Goal: Task Accomplishment & Management: Use online tool/utility

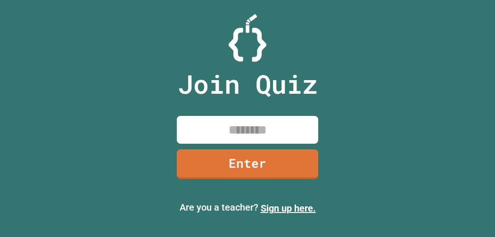
click at [279, 146] on div "Join Quiz Enter" at bounding box center [247, 119] width 159 height 190
click at [278, 146] on div "Join Quiz Enter" at bounding box center [247, 119] width 159 height 190
click at [264, 127] on input at bounding box center [247, 130] width 141 height 28
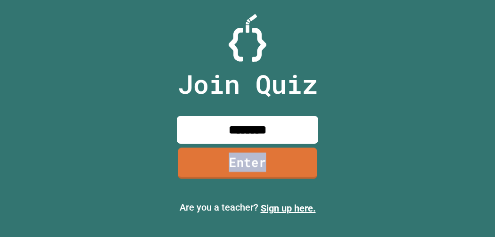
click at [258, 164] on link "Enter" at bounding box center [248, 163] width 140 height 31
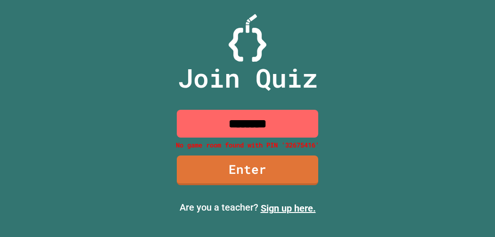
click at [248, 119] on input "********" at bounding box center [247, 124] width 141 height 28
click at [235, 127] on input "********" at bounding box center [247, 124] width 141 height 28
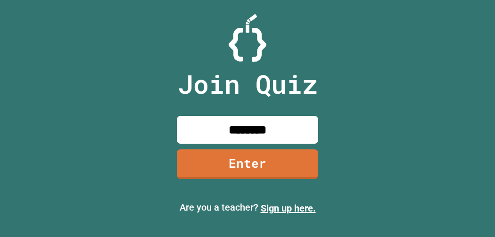
type input "********"
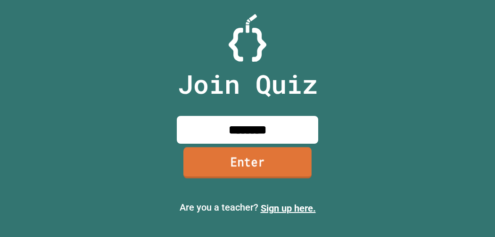
click at [255, 160] on link "Enter" at bounding box center [247, 162] width 128 height 31
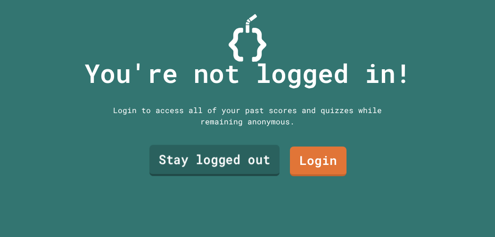
click at [248, 157] on link "Stay logged out" at bounding box center [214, 160] width 130 height 31
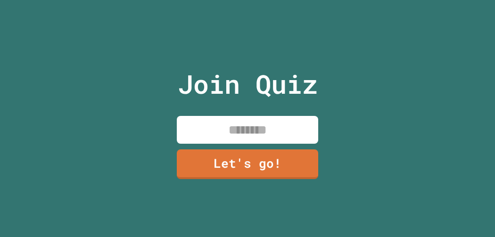
click at [229, 129] on input at bounding box center [247, 130] width 141 height 28
type input "*"
click at [226, 132] on input "*******" at bounding box center [247, 130] width 141 height 28
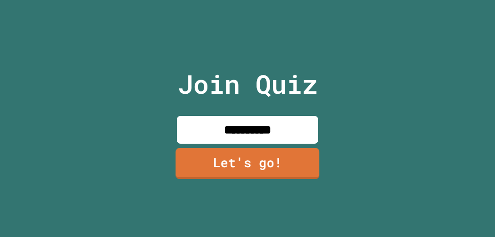
type input "**********"
click at [216, 176] on link "Let's go!" at bounding box center [247, 163] width 144 height 31
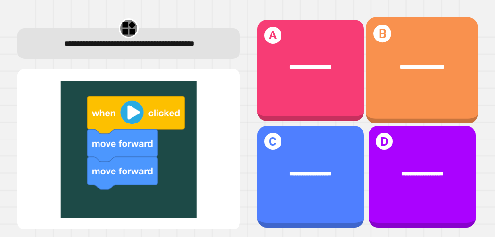
click at [443, 61] on div "**********" at bounding box center [422, 67] width 112 height 35
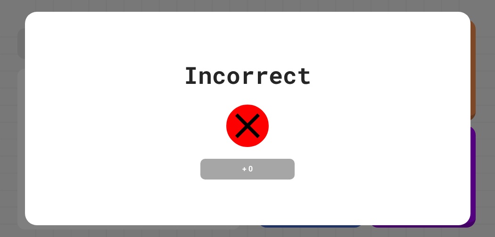
click at [283, 137] on div "Incorrect + 0" at bounding box center [247, 119] width 127 height 122
click at [262, 125] on icon at bounding box center [247, 126] width 42 height 42
click at [265, 168] on h4 "+ 0" at bounding box center [247, 169] width 75 height 11
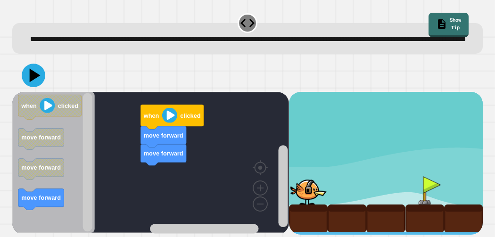
scroll to position [9, 0]
click at [169, 121] on image "Blockly Workspace" at bounding box center [169, 114] width 15 height 15
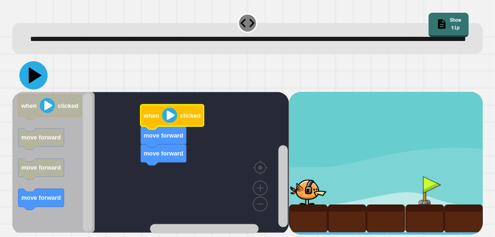
click at [38, 73] on icon at bounding box center [33, 75] width 28 height 28
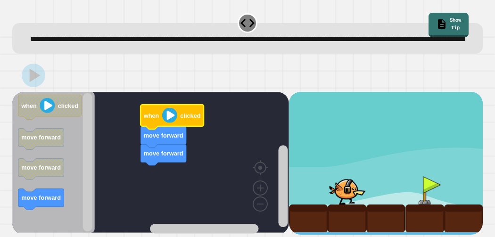
click at [82, 166] on div "move forward move forward when clicked when clicked move forward move forward m…" at bounding box center [150, 163] width 277 height 143
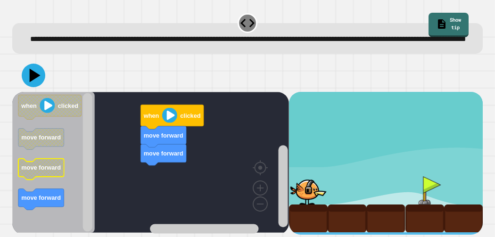
click at [38, 170] on text "move forward" at bounding box center [41, 167] width 40 height 7
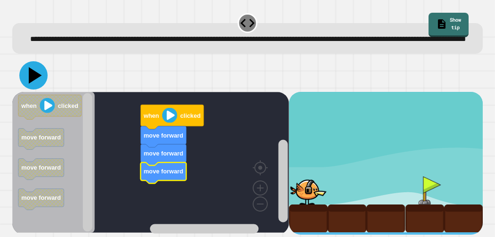
click at [35, 79] on icon at bounding box center [35, 75] width 13 height 17
click at [174, 115] on image "Blockly Workspace" at bounding box center [169, 114] width 15 height 15
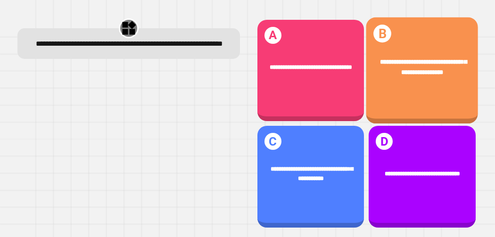
click at [390, 85] on div "**********" at bounding box center [422, 67] width 112 height 45
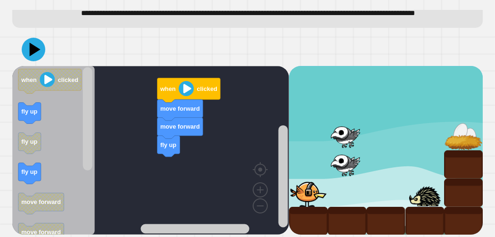
scroll to position [29, 0]
click at [31, 52] on icon at bounding box center [33, 49] width 28 height 28
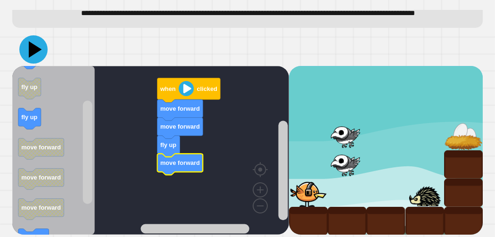
click at [31, 48] on icon at bounding box center [33, 49] width 28 height 28
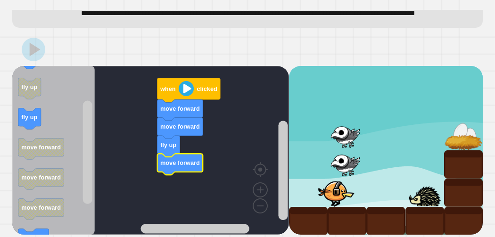
click at [187, 96] on image "Blockly Workspace" at bounding box center [186, 88] width 15 height 15
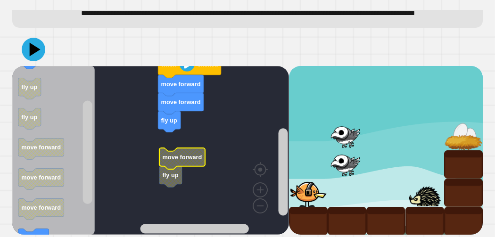
click at [182, 161] on text "move forward" at bounding box center [183, 157] width 40 height 7
click at [174, 179] on text "fly up" at bounding box center [171, 175] width 16 height 7
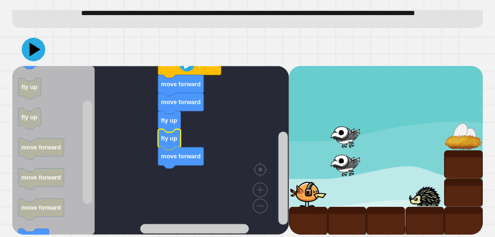
click at [49, 50] on div at bounding box center [247, 49] width 470 height 33
click at [26, 55] on icon at bounding box center [34, 50] width 24 height 24
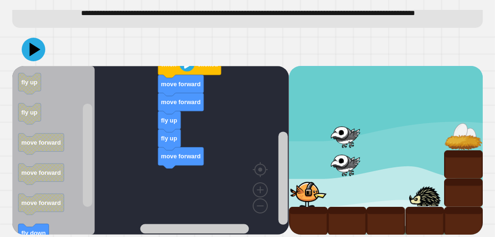
click at [170, 176] on div "fly up fly up move forward move forward move forward when clicked when clicked …" at bounding box center [150, 150] width 277 height 169
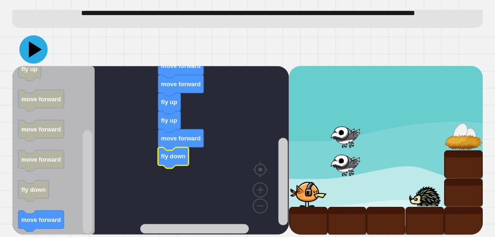
click at [41, 58] on icon at bounding box center [33, 49] width 28 height 28
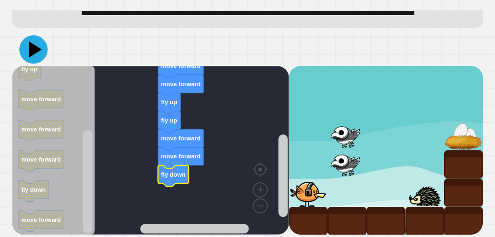
click at [30, 56] on icon at bounding box center [35, 49] width 13 height 17
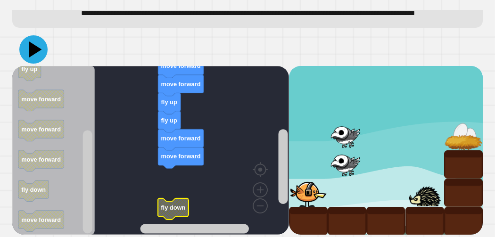
click at [30, 58] on icon at bounding box center [35, 49] width 13 height 17
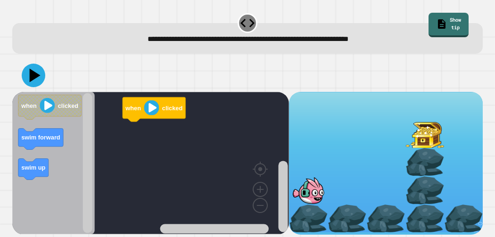
click at [149, 107] on image "Blockly Workspace" at bounding box center [151, 107] width 15 height 15
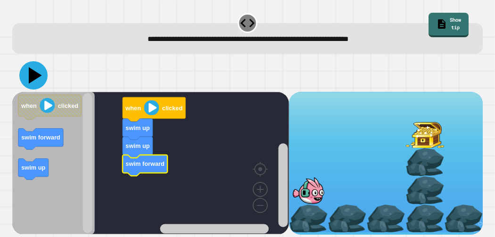
click at [34, 78] on icon at bounding box center [35, 75] width 13 height 17
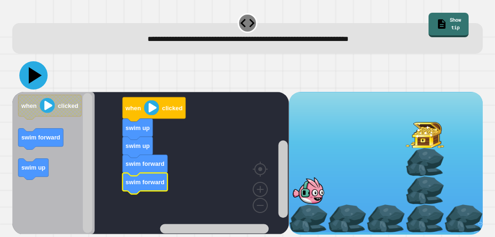
click at [40, 77] on icon at bounding box center [33, 75] width 28 height 28
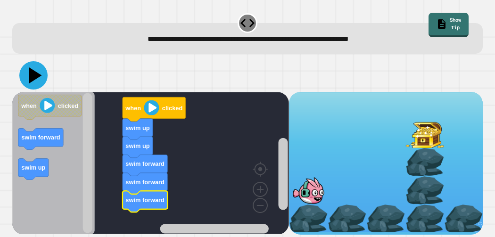
click at [33, 75] on icon at bounding box center [35, 75] width 13 height 17
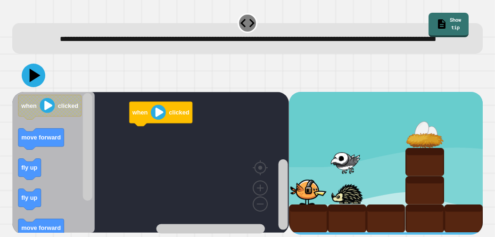
scroll to position [9, 0]
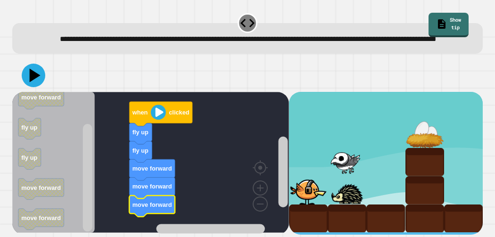
click at [157, 120] on image "Blockly Workspace" at bounding box center [158, 112] width 15 height 15
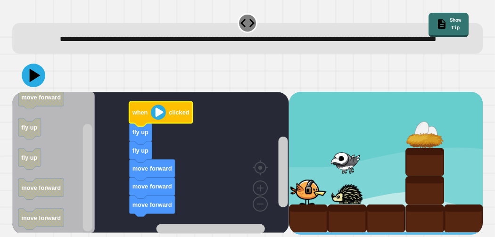
click at [157, 120] on image "Blockly Workspace" at bounding box center [158, 112] width 15 height 15
click at [40, 70] on icon at bounding box center [33, 75] width 28 height 28
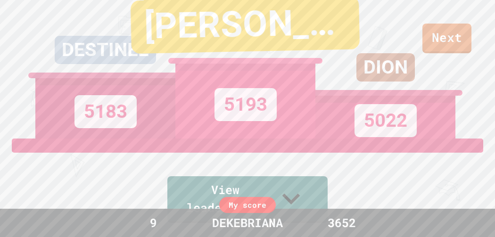
scroll to position [388, 0]
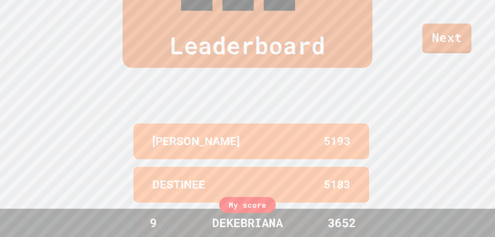
click at [252, 212] on div "My score" at bounding box center [247, 205] width 57 height 16
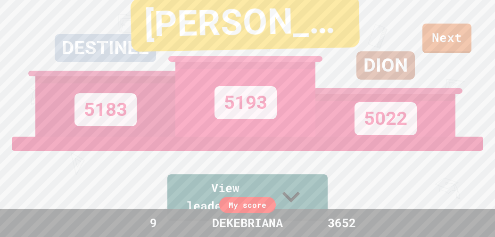
scroll to position [0, 0]
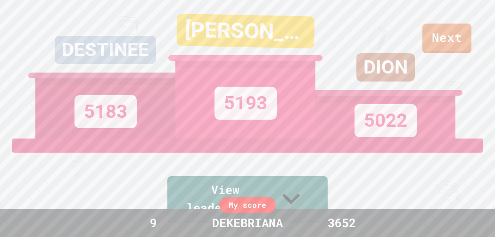
click at [458, 31] on div "DESTINEE 5183 [PERSON_NAME] 5193 DION 5022" at bounding box center [247, 69] width 424 height 139
click at [445, 32] on div "DION 5022" at bounding box center [385, 69] width 140 height 139
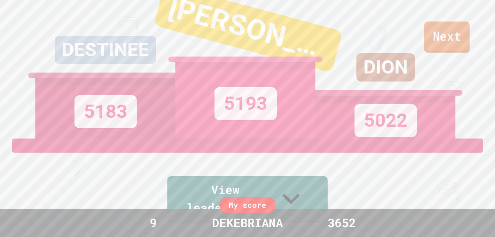
click at [464, 46] on link "Next" at bounding box center [447, 37] width 46 height 31
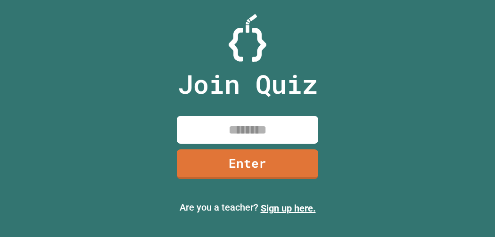
click at [211, 138] on input at bounding box center [247, 130] width 141 height 28
type input "********"
click at [213, 168] on link "Enter" at bounding box center [247, 164] width 141 height 30
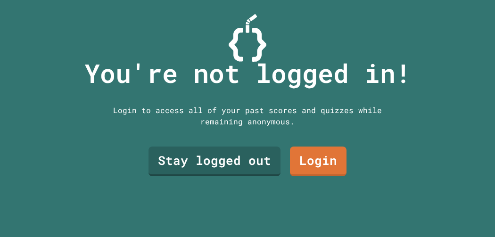
click at [191, 165] on link "Stay logged out" at bounding box center [215, 162] width 132 height 30
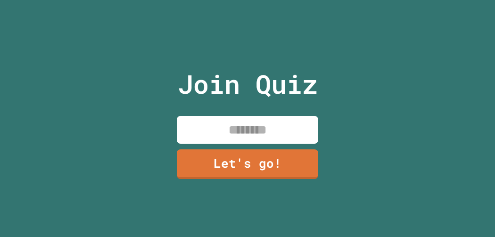
click at [224, 127] on input at bounding box center [247, 130] width 141 height 28
type input "*"
type input "*********"
click at [213, 185] on div "Join Quiz ********* Let's go!" at bounding box center [247, 118] width 159 height 237
click at [205, 165] on link "Let's go!" at bounding box center [247, 164] width 141 height 30
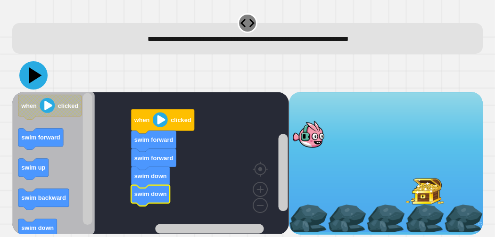
click at [23, 73] on icon at bounding box center [33, 75] width 28 height 28
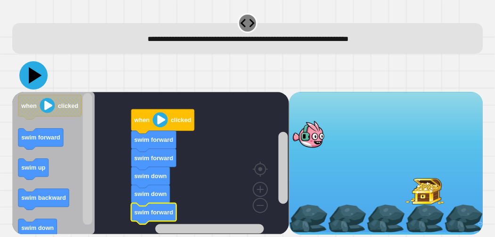
click at [29, 66] on icon at bounding box center [33, 75] width 28 height 28
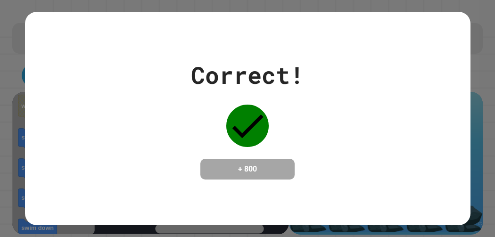
click at [469, 136] on div "Correct! + 800" at bounding box center [248, 119] width 446 height 122
click at [481, 153] on div "Correct! + 800" at bounding box center [247, 118] width 495 height 237
click at [487, 152] on div "Correct! + 800" at bounding box center [247, 118] width 495 height 237
click at [491, 161] on div "Correct! + 800" at bounding box center [247, 118] width 495 height 237
click at [486, 162] on div "Correct! + 800" at bounding box center [247, 118] width 495 height 237
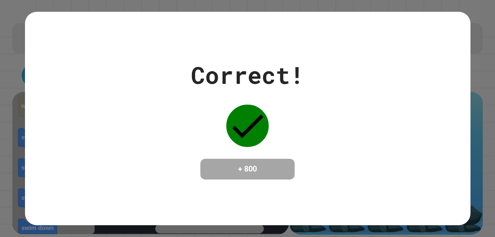
click at [487, 157] on div "Correct! + 800" at bounding box center [247, 118] width 495 height 237
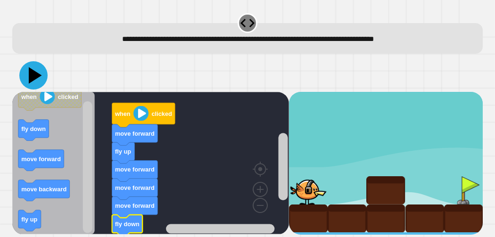
click at [36, 76] on icon at bounding box center [35, 75] width 13 height 17
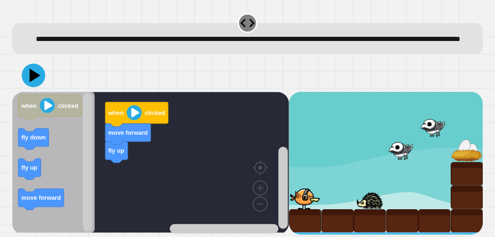
scroll to position [9, 0]
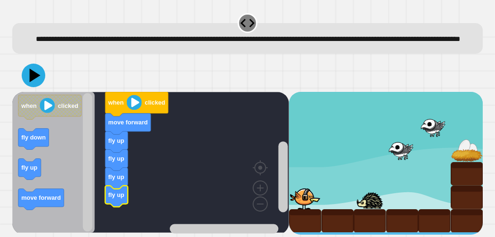
click at [35, 184] on icon "Blockly Workspace" at bounding box center [53, 162] width 83 height 141
click at [25, 85] on icon at bounding box center [33, 75] width 28 height 28
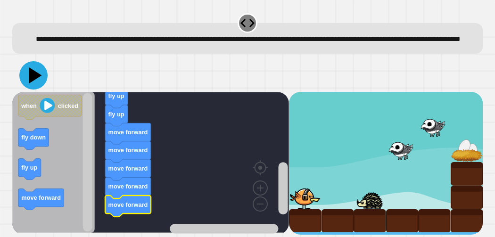
click at [36, 75] on icon at bounding box center [35, 75] width 13 height 17
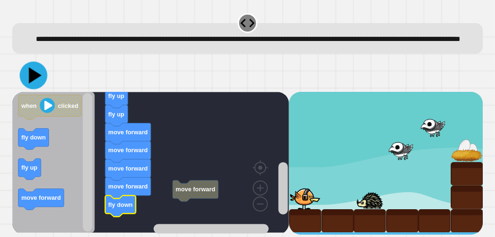
click at [33, 88] on icon at bounding box center [34, 75] width 28 height 28
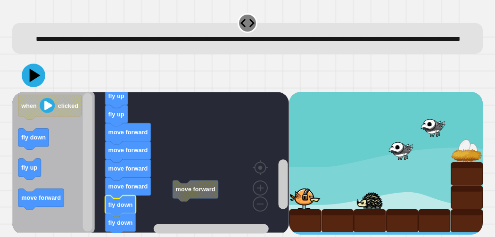
click at [101, 212] on rect "Blockly Workspace" at bounding box center [150, 162] width 277 height 141
click at [34, 84] on icon at bounding box center [33, 75] width 28 height 28
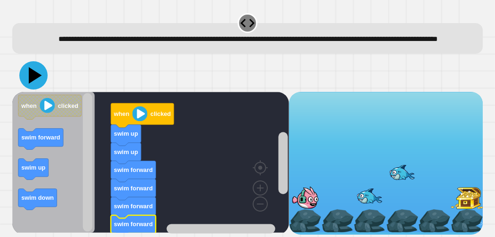
click at [30, 74] on icon at bounding box center [35, 75] width 13 height 17
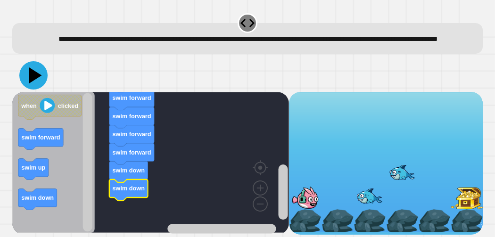
click at [40, 84] on icon at bounding box center [33, 75] width 28 height 28
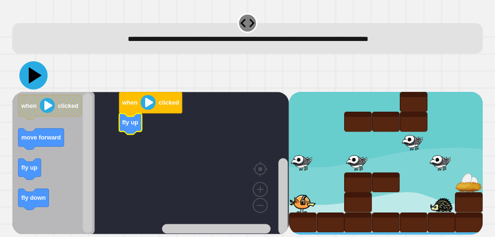
click at [33, 83] on icon at bounding box center [33, 75] width 28 height 28
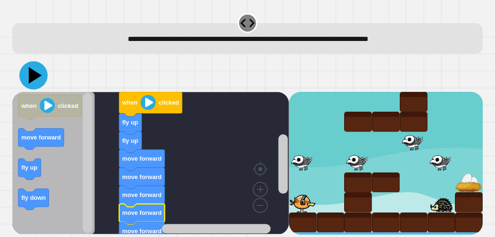
click at [28, 74] on icon at bounding box center [33, 75] width 28 height 28
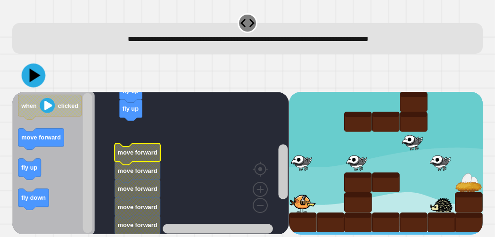
click at [29, 74] on icon at bounding box center [34, 75] width 24 height 24
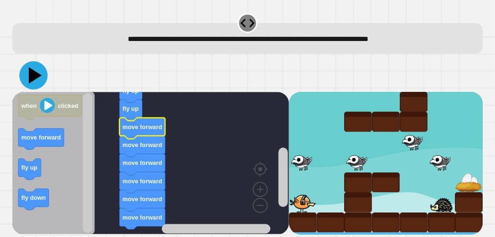
click at [34, 85] on icon at bounding box center [33, 75] width 28 height 28
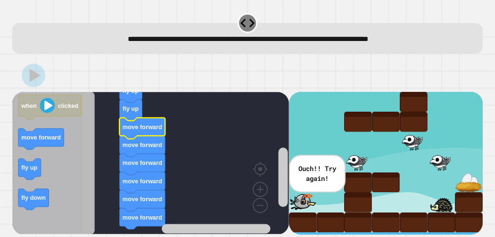
click at [89, 142] on rect "Blockly Workspace" at bounding box center [87, 163] width 9 height 140
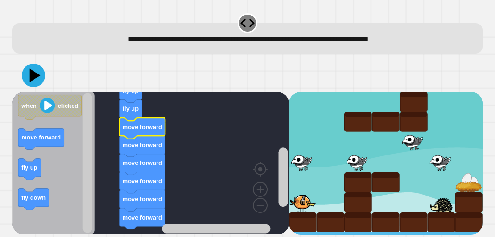
click at [142, 110] on g "fly up move forward move forward move forward move forward move forward move fo…" at bounding box center [143, 164] width 46 height 130
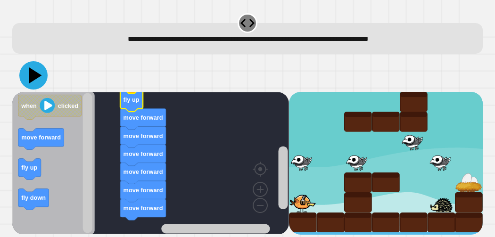
click at [41, 78] on icon at bounding box center [33, 75] width 28 height 28
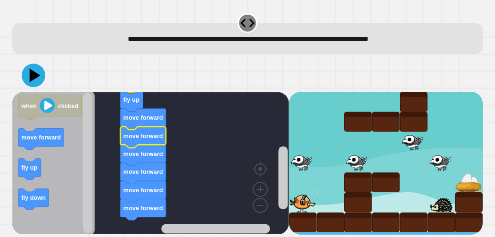
click at [133, 131] on icon "Blockly Workspace" at bounding box center [143, 137] width 46 height 21
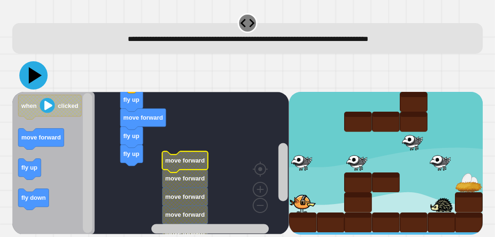
click at [27, 81] on icon at bounding box center [33, 75] width 28 height 28
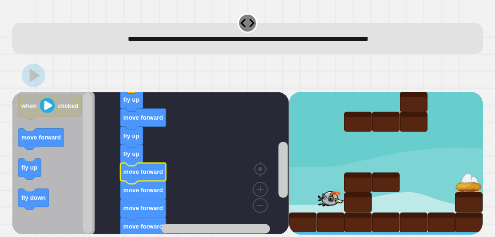
click at [132, 172] on text "move forward" at bounding box center [144, 171] width 40 height 7
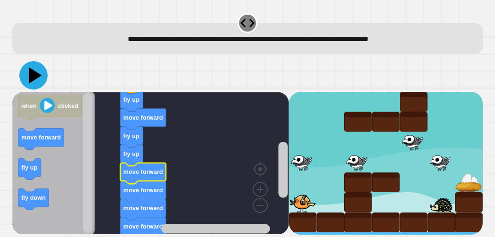
click at [33, 82] on icon at bounding box center [33, 75] width 28 height 28
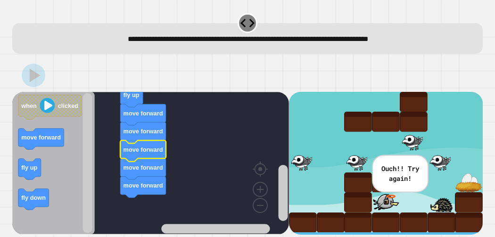
click at [138, 154] on icon "Blockly Workspace" at bounding box center [143, 150] width 46 height 21
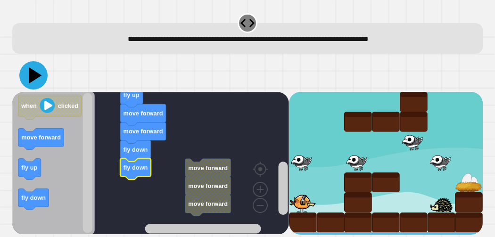
click at [23, 74] on icon at bounding box center [33, 75] width 28 height 28
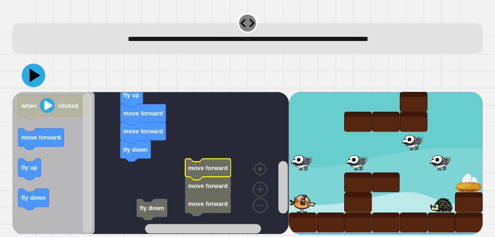
click at [190, 170] on text "move forward" at bounding box center [208, 167] width 40 height 7
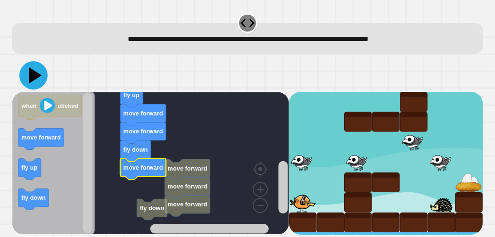
click at [32, 73] on icon at bounding box center [35, 75] width 13 height 17
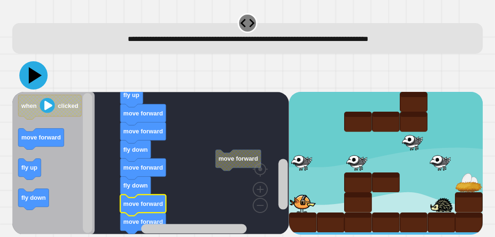
click at [28, 83] on icon at bounding box center [33, 75] width 28 height 28
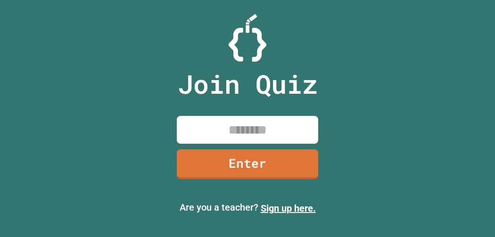
click at [295, 130] on input at bounding box center [247, 130] width 141 height 28
type input "********"
click at [279, 162] on link "Enter" at bounding box center [247, 164] width 141 height 30
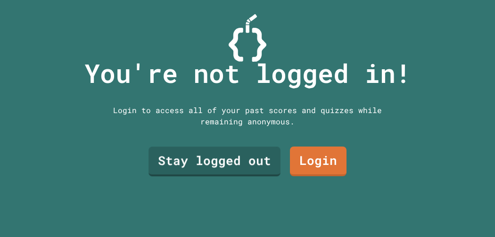
click at [210, 182] on div "You're not logged in! Login to access all of your past scores and quizzes while…" at bounding box center [248, 118] width 346 height 237
click at [211, 172] on link "Stay logged out" at bounding box center [214, 160] width 133 height 31
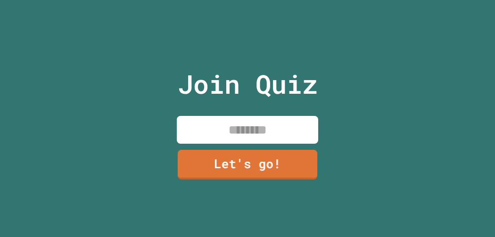
click at [231, 130] on input at bounding box center [247, 130] width 141 height 28
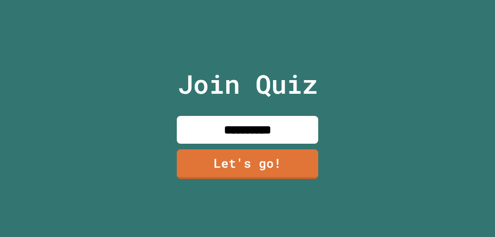
type input "**********"
click at [284, 169] on link "Let's go!" at bounding box center [247, 164] width 141 height 30
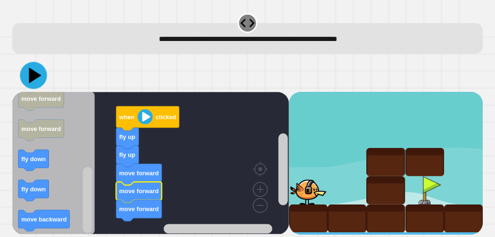
click at [34, 80] on icon at bounding box center [33, 75] width 27 height 27
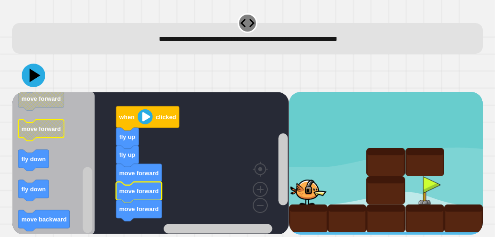
click at [51, 133] on icon "Blockly Workspace" at bounding box center [41, 130] width 46 height 21
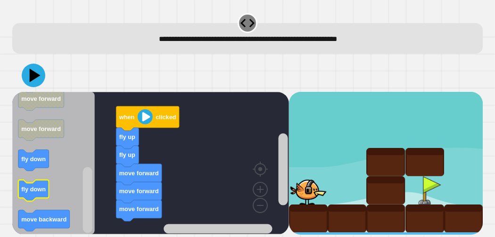
click at [33, 195] on icon "Blockly Workspace" at bounding box center [33, 190] width 31 height 21
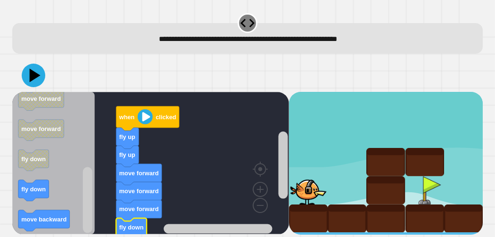
click at [40, 86] on div at bounding box center [247, 75] width 470 height 33
click at [36, 82] on icon at bounding box center [33, 75] width 25 height 25
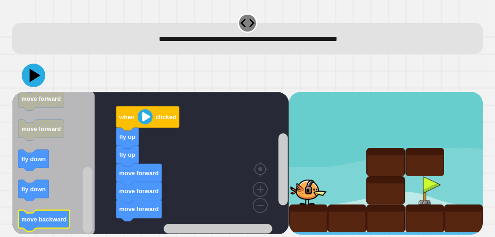
click at [40, 222] on text "move backward" at bounding box center [43, 218] width 45 height 7
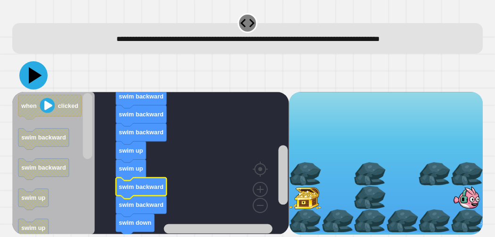
click at [37, 71] on icon at bounding box center [33, 75] width 28 height 28
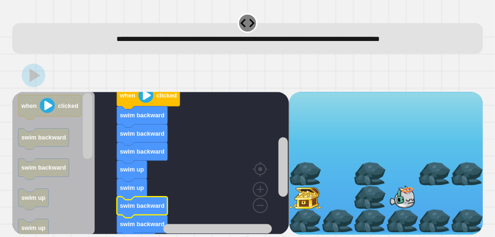
click at [141, 159] on icon "Blockly Workspace" at bounding box center [142, 152] width 50 height 21
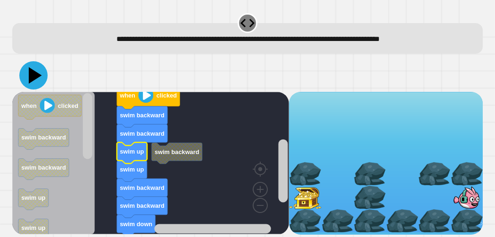
click at [33, 73] on icon at bounding box center [35, 75] width 13 height 17
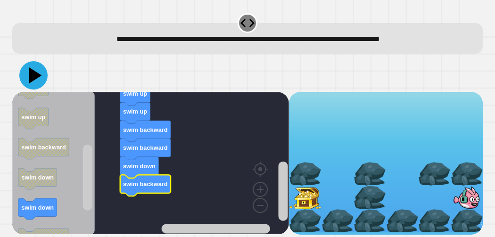
click at [41, 74] on icon at bounding box center [33, 75] width 28 height 28
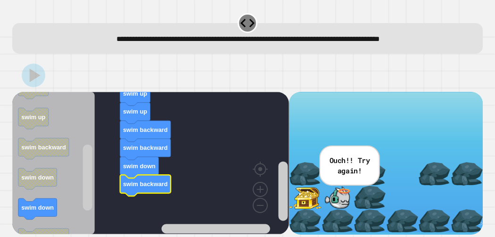
click at [132, 182] on text "swim backward" at bounding box center [145, 184] width 45 height 7
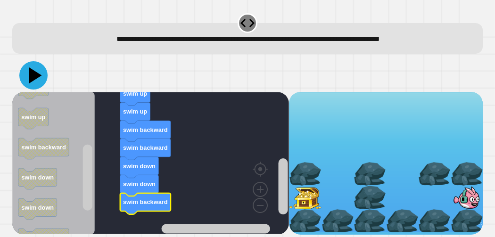
click at [36, 86] on icon at bounding box center [33, 75] width 28 height 28
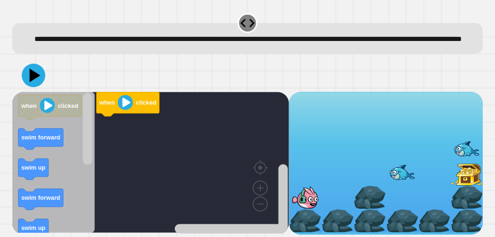
click at [65, 143] on icon "Blockly Workspace" at bounding box center [53, 162] width 83 height 141
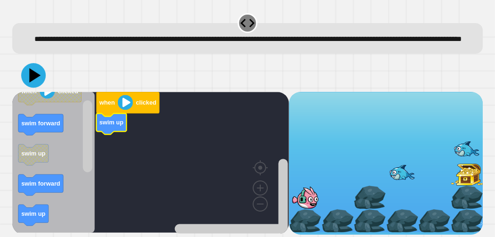
click at [33, 83] on icon at bounding box center [35, 75] width 11 height 14
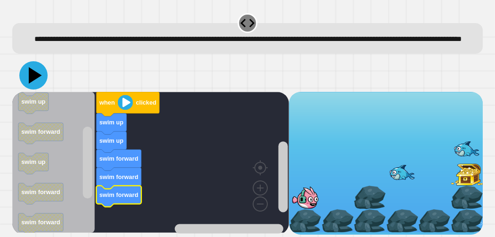
click at [34, 80] on icon at bounding box center [33, 75] width 28 height 28
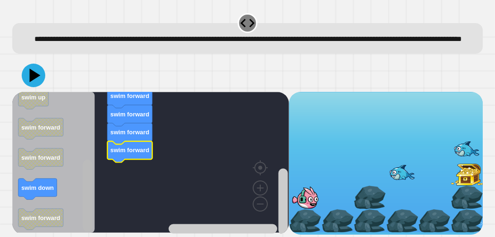
scroll to position [9, 0]
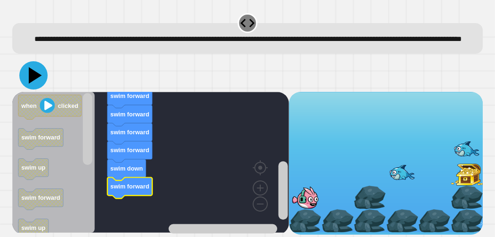
click at [25, 72] on icon at bounding box center [33, 75] width 28 height 28
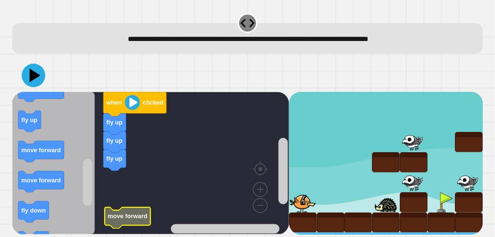
click at [17, 112] on icon "Blockly Workspace" at bounding box center [53, 163] width 83 height 142
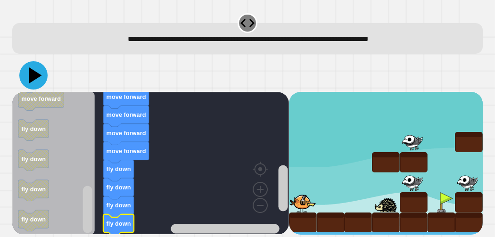
click at [36, 75] on icon at bounding box center [35, 75] width 13 height 17
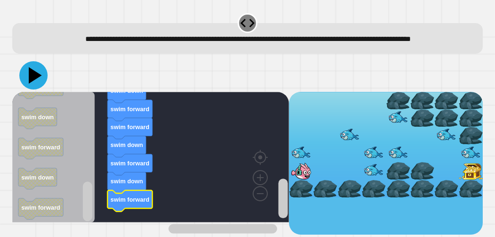
click at [31, 90] on icon at bounding box center [33, 75] width 28 height 28
